Goal: Task Accomplishment & Management: Manage account settings

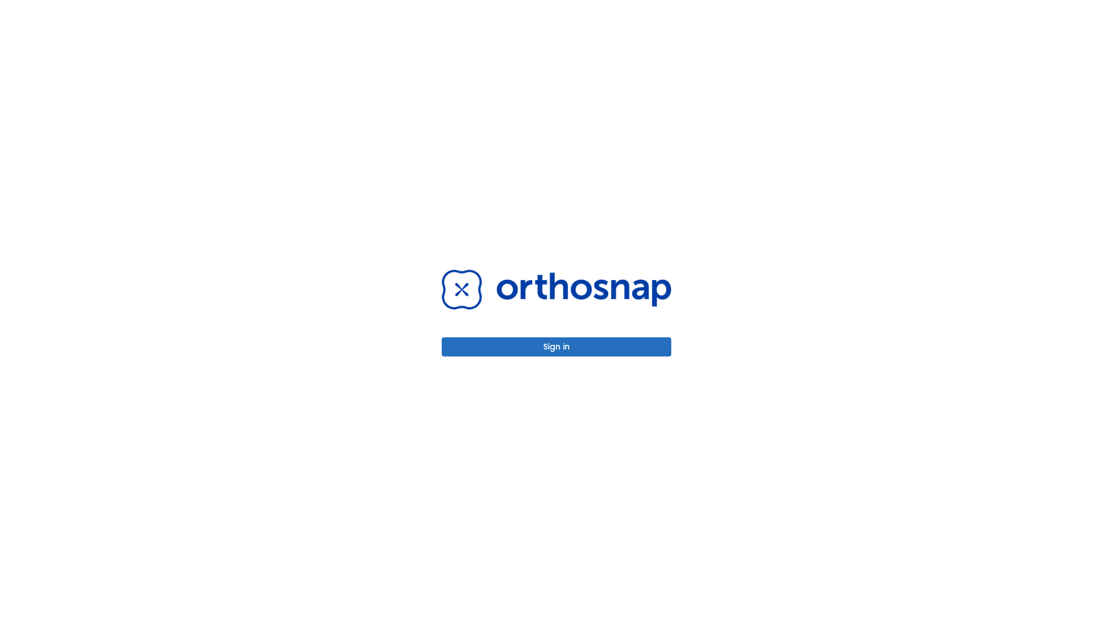
click at [557, 347] on button "Sign in" at bounding box center [557, 346] width 230 height 19
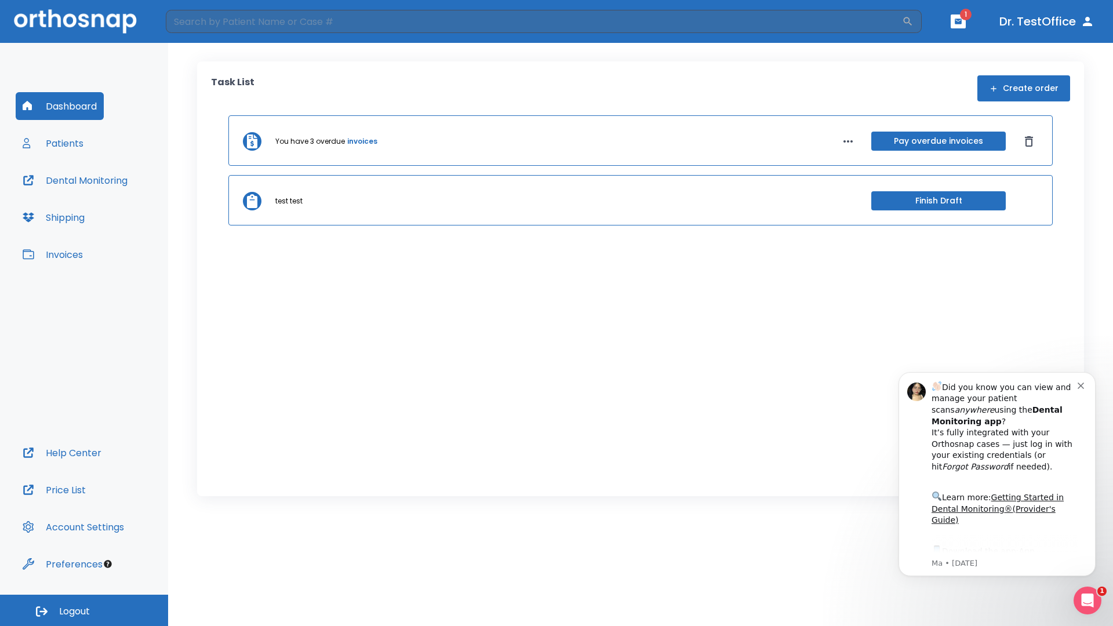
click at [84, 611] on span "Logout" at bounding box center [74, 611] width 31 height 13
